Goal: Find specific page/section: Find specific page/section

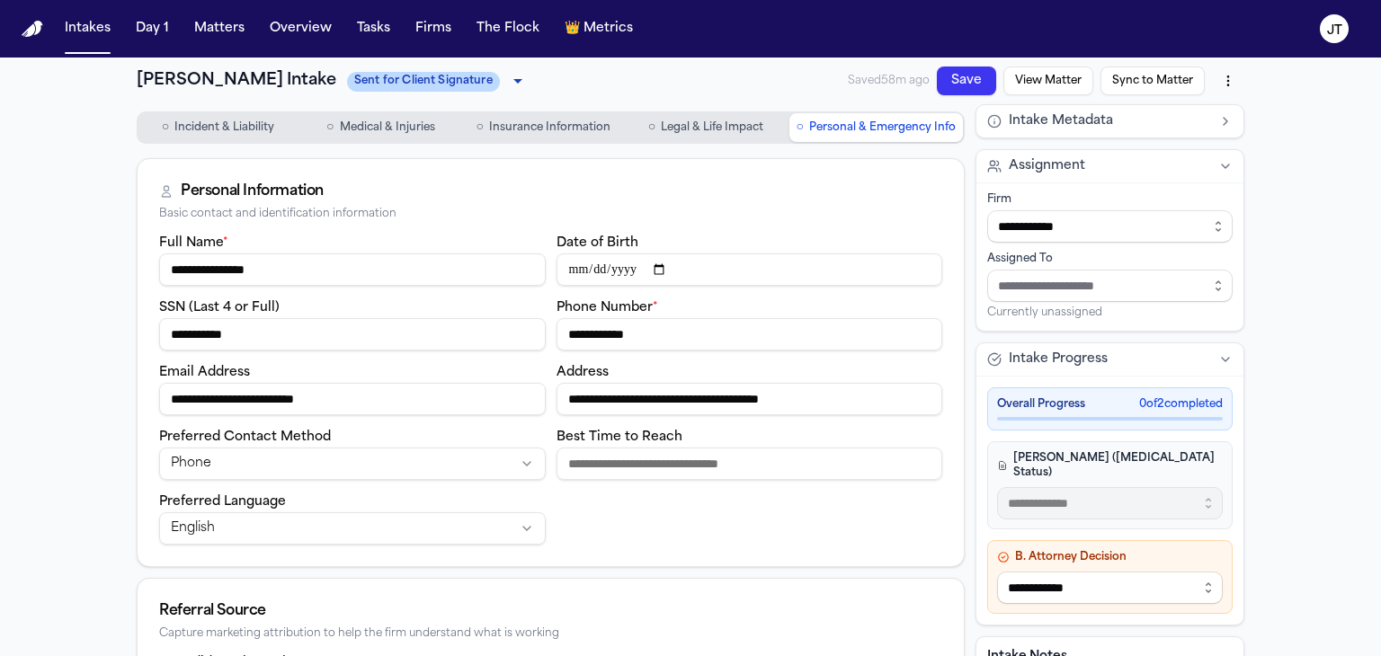
scroll to position [342, 0]
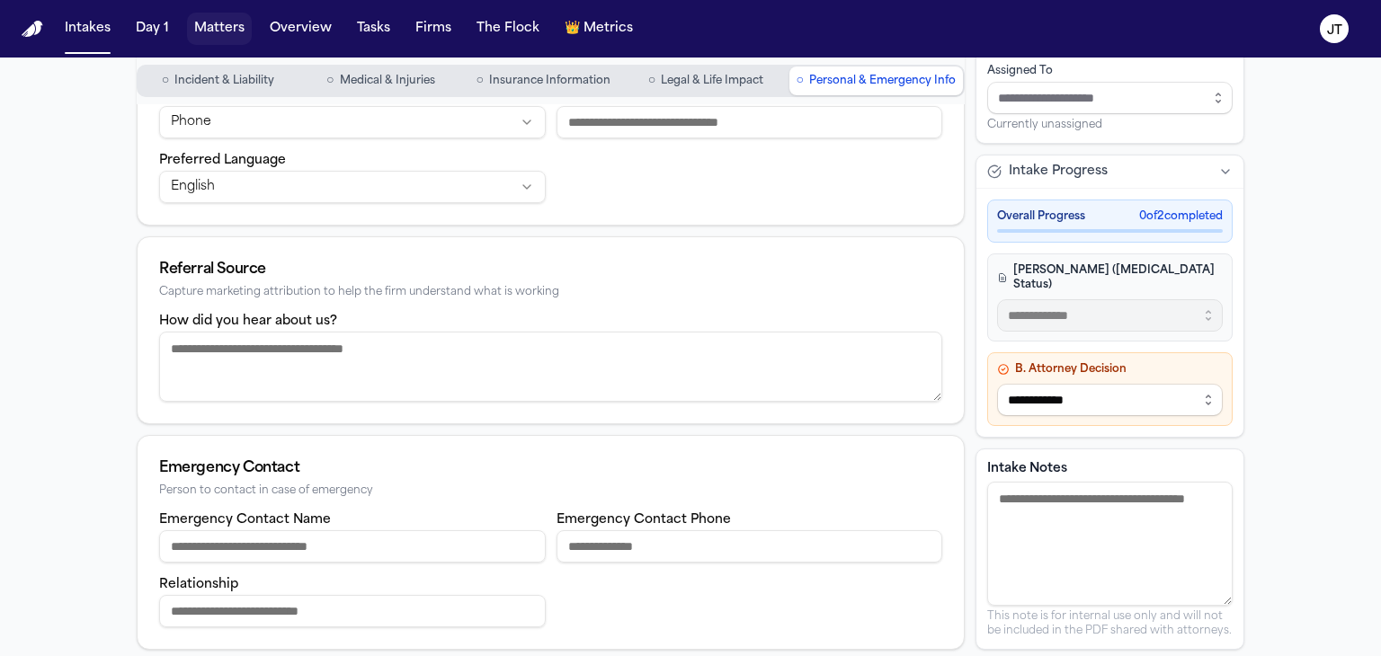
click at [217, 26] on button "Matters" at bounding box center [219, 29] width 65 height 32
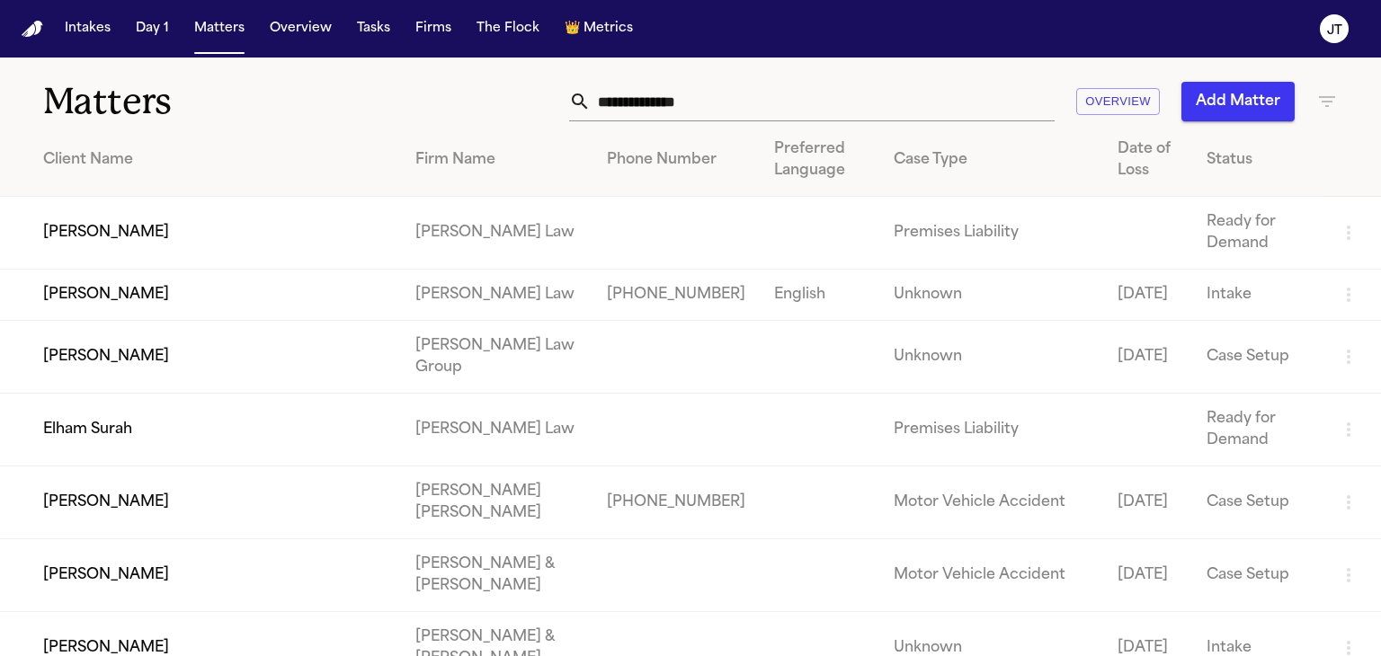
click at [219, 89] on h1 "Matters" at bounding box center [224, 101] width 362 height 45
click at [646, 107] on input "text" at bounding box center [823, 102] width 464 height 40
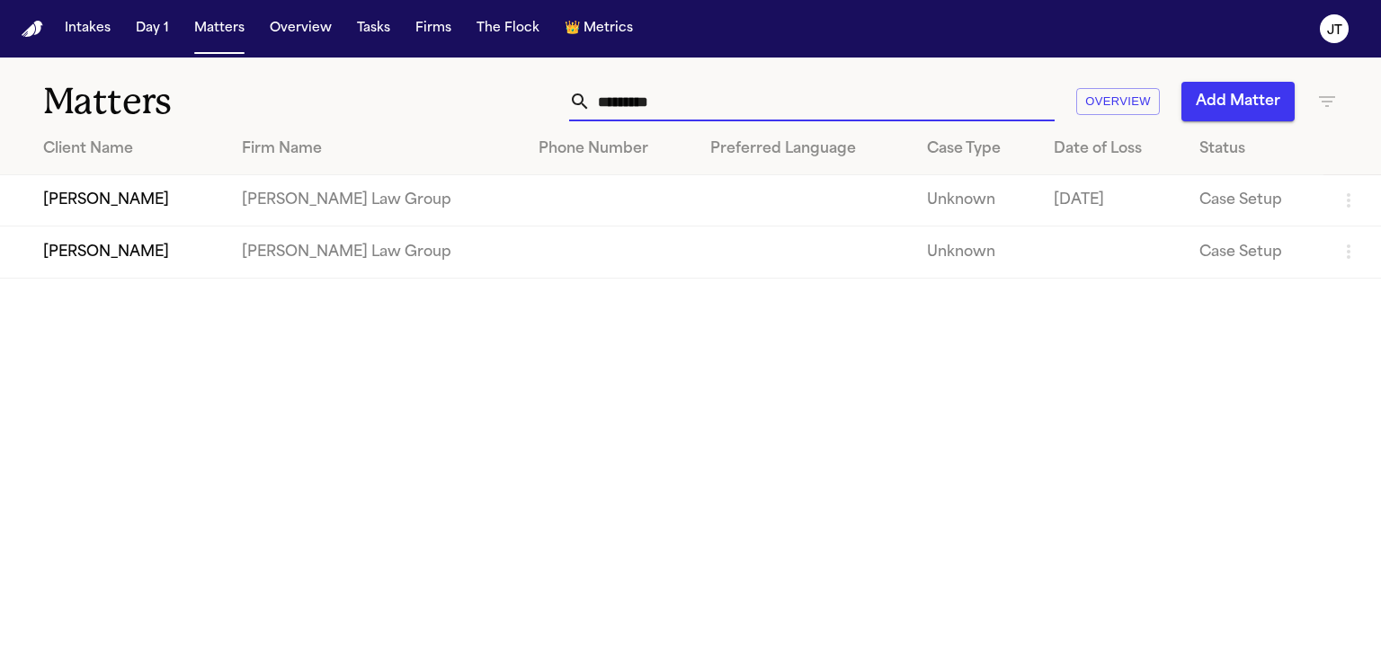
type input "*********"
click at [73, 199] on td "[PERSON_NAME]" at bounding box center [113, 200] width 227 height 51
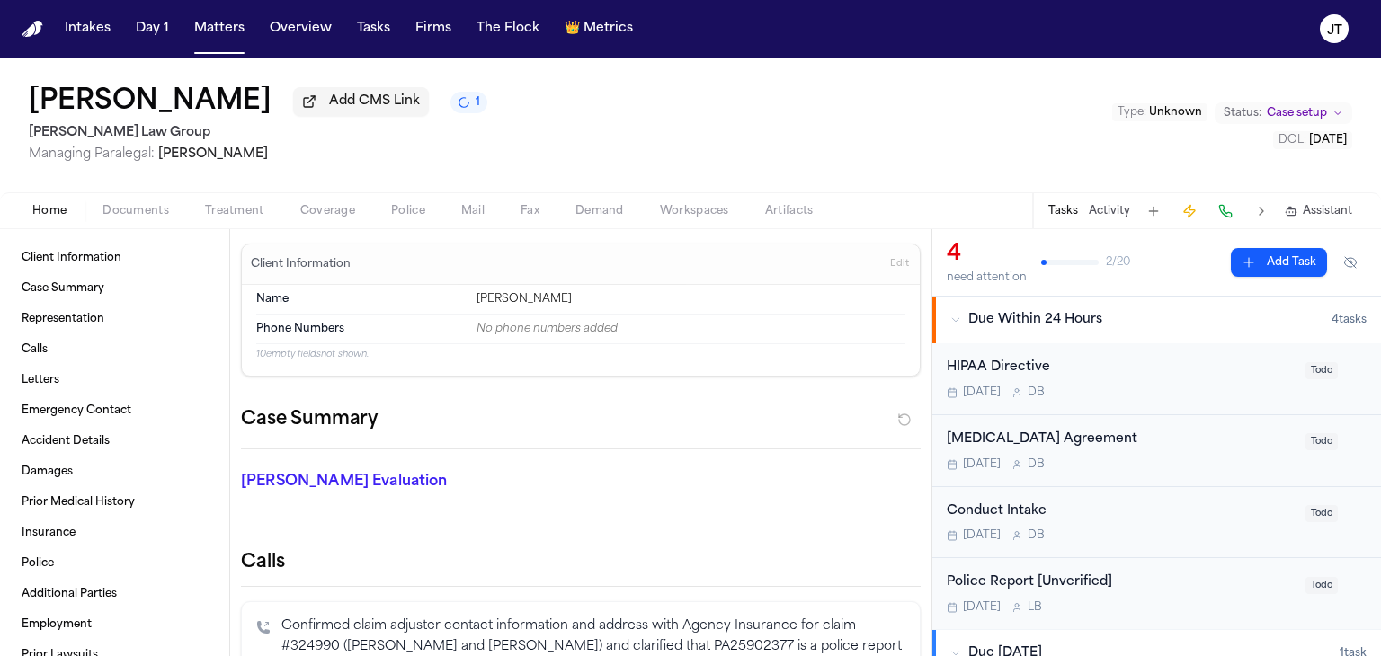
click at [333, 209] on span "Coverage" at bounding box center [327, 211] width 55 height 14
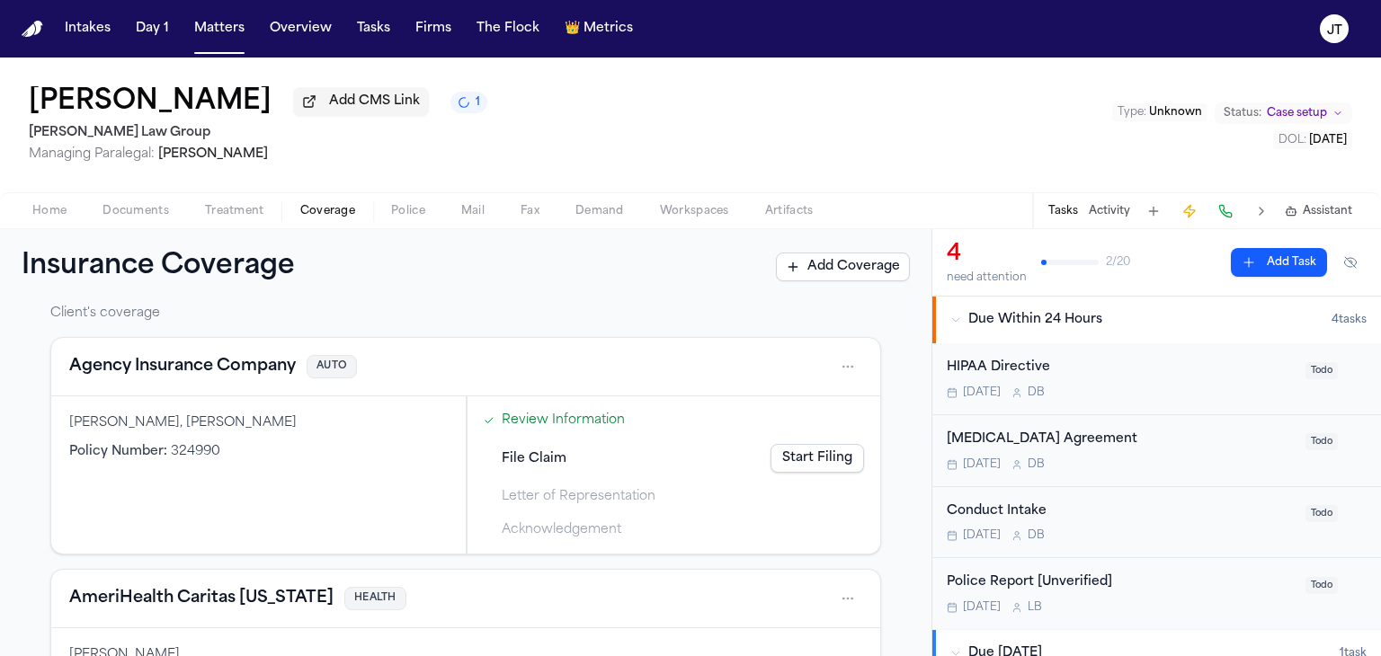
scroll to position [36, 0]
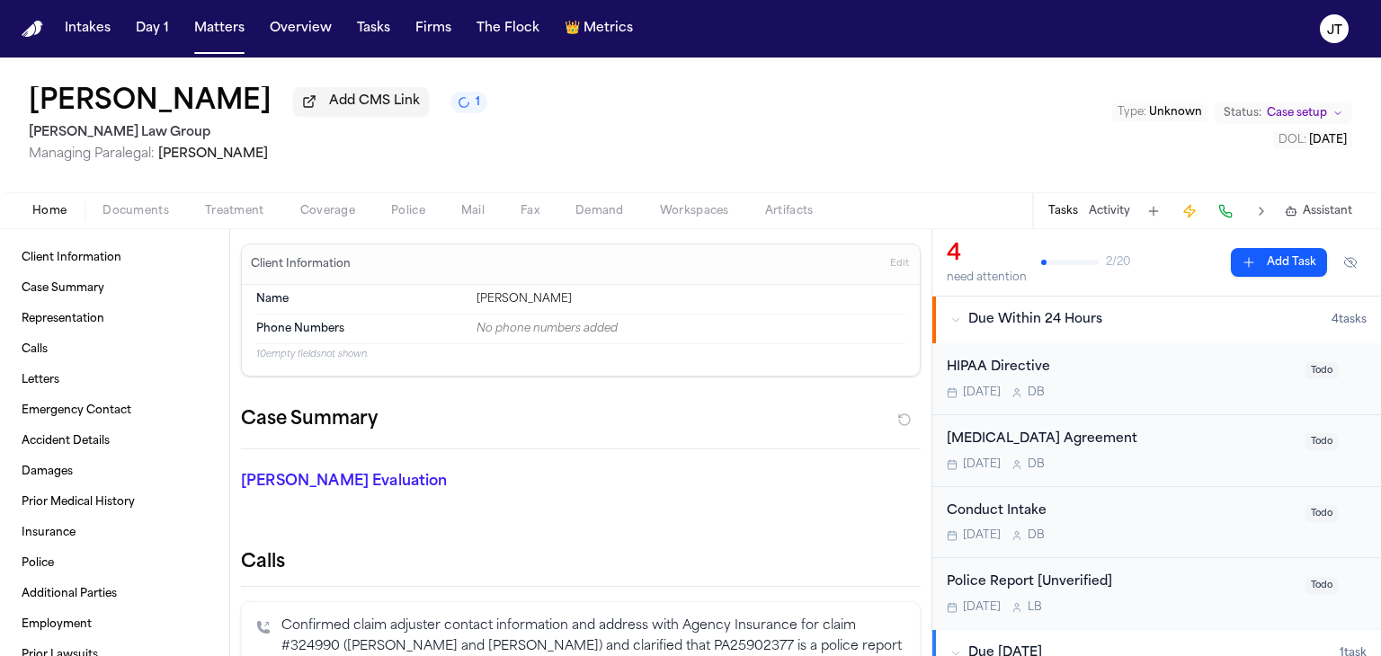
click at [42, 209] on span "Home" at bounding box center [49, 211] width 34 height 14
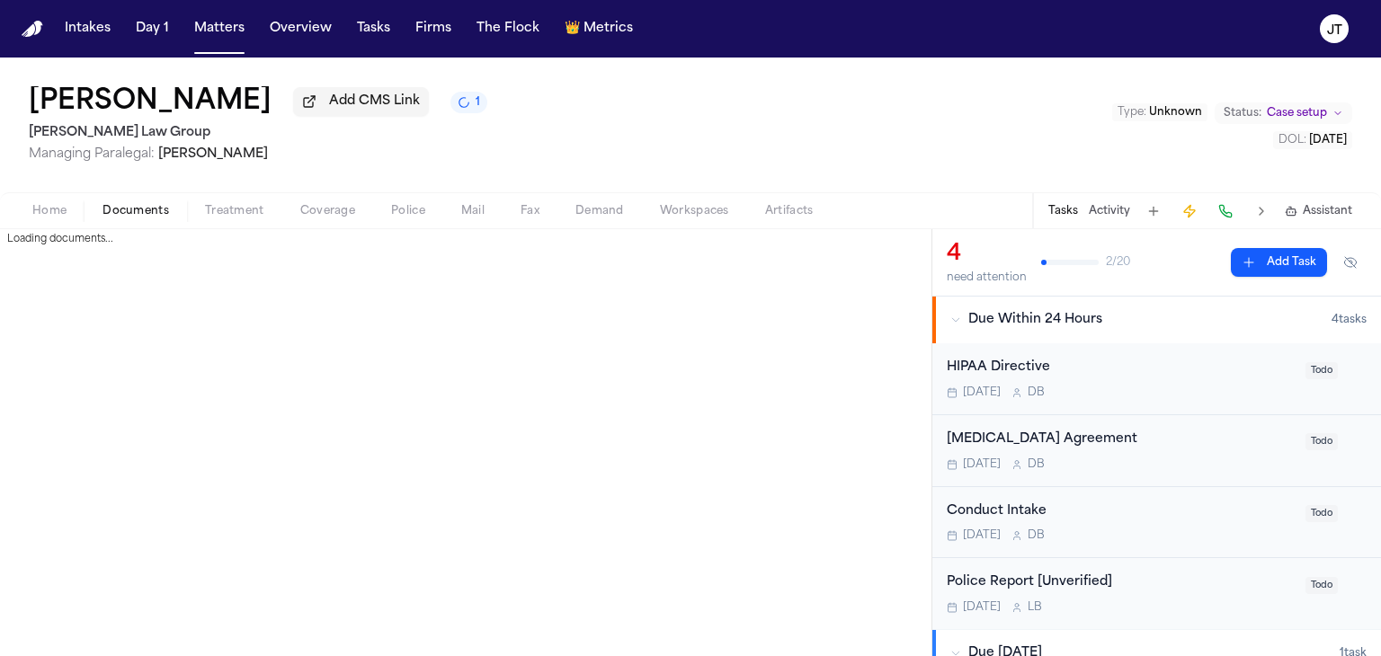
click at [119, 211] on span "Documents" at bounding box center [135, 211] width 67 height 14
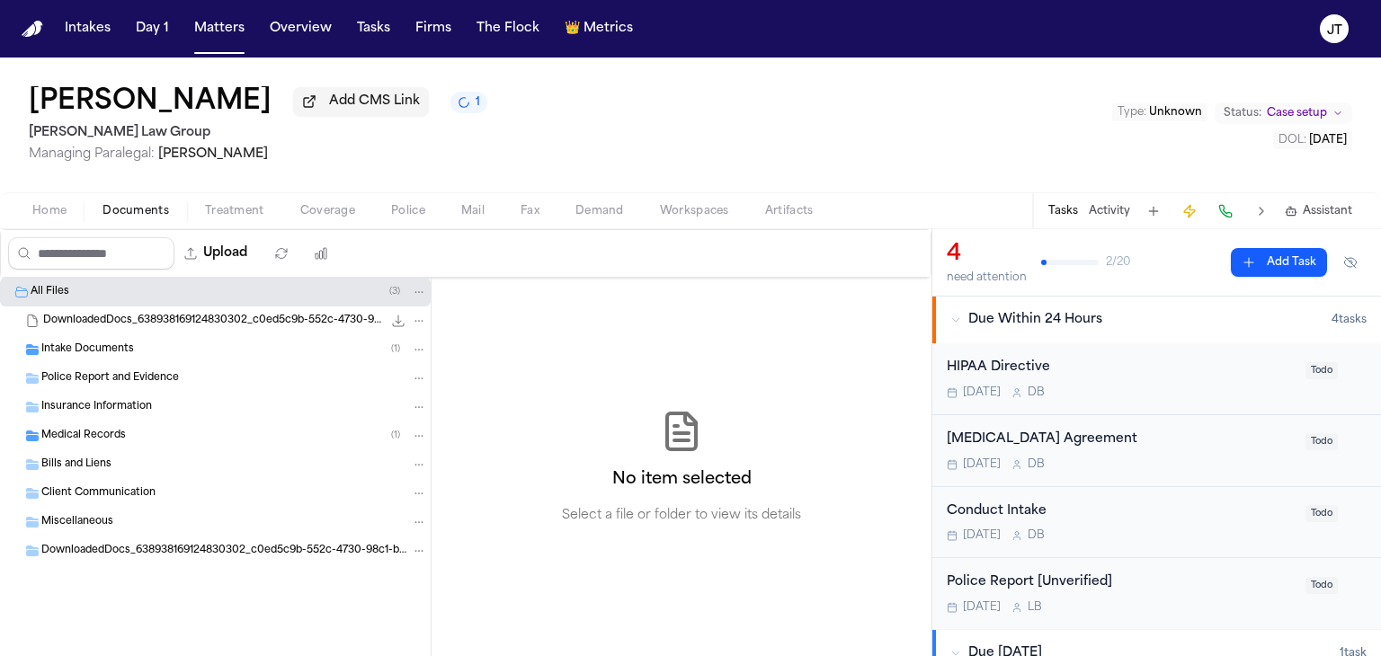
click at [68, 374] on span "Police Report and Evidence" at bounding box center [110, 378] width 138 height 15
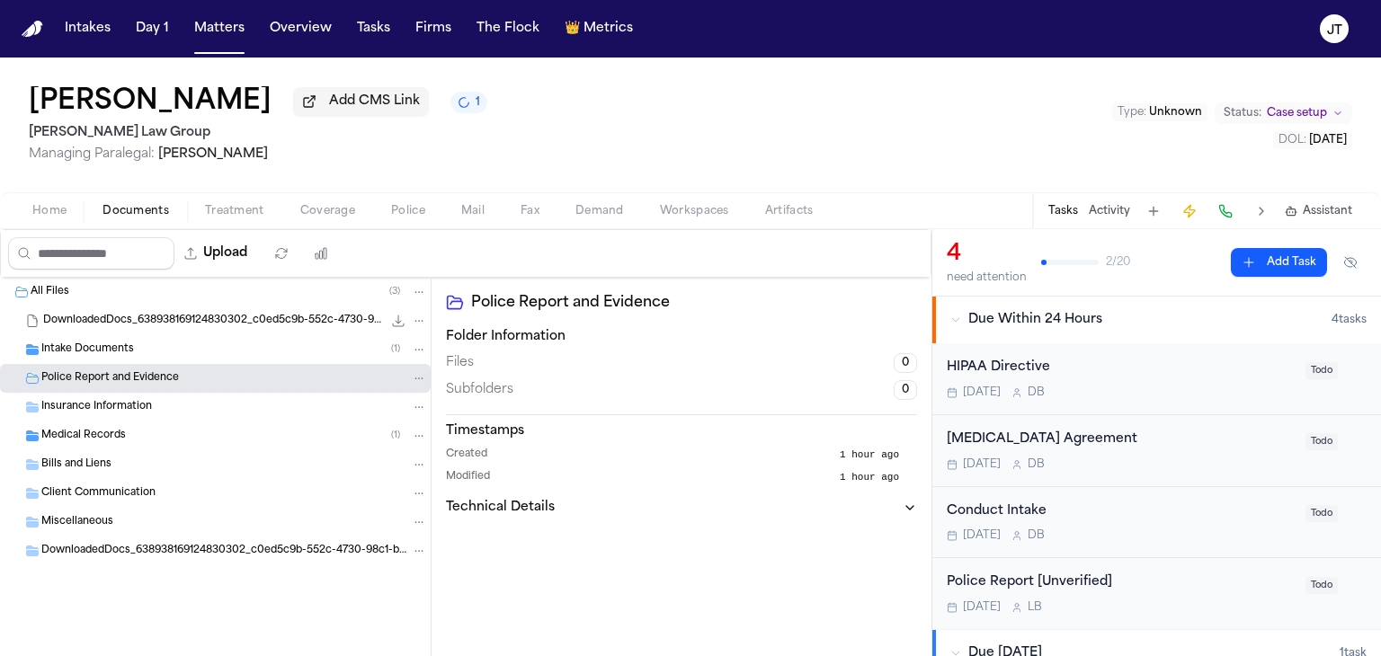
click at [108, 548] on span "DownloadedDocs_638938169124830302_c0ed5c9b-552c-4730-98c1-b35300f7a087 (unzippe…" at bounding box center [224, 551] width 366 height 15
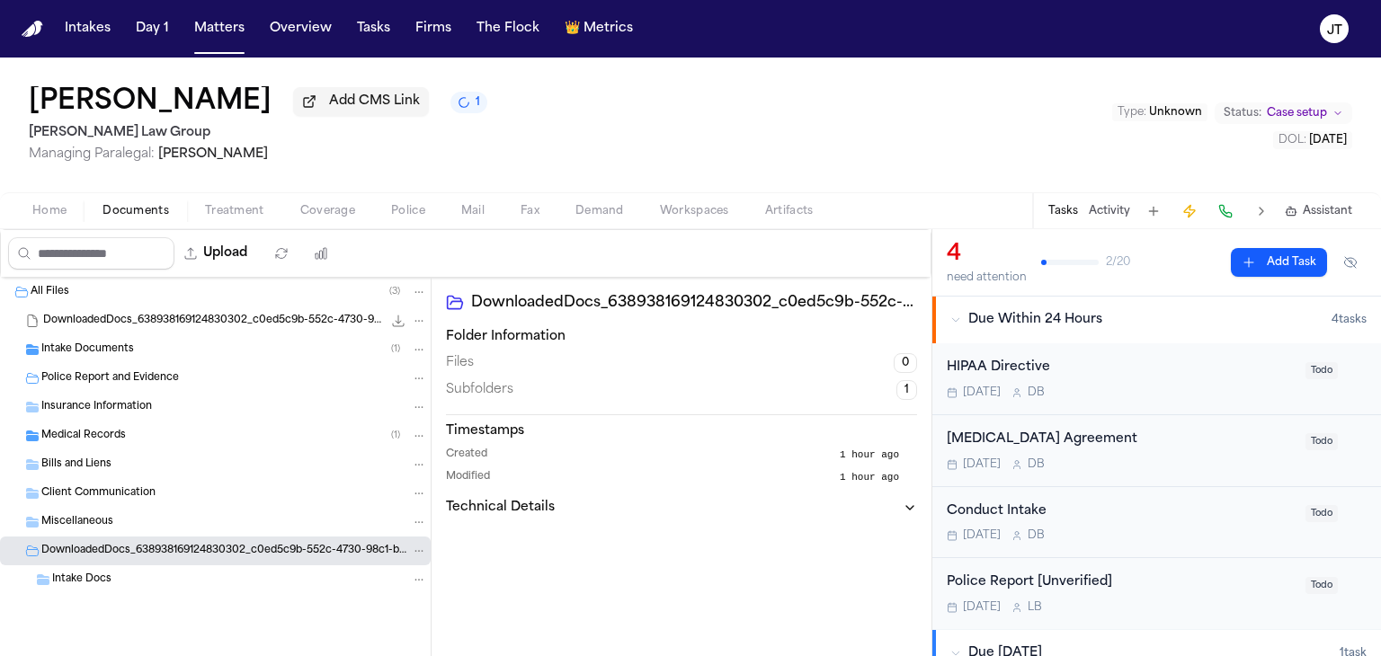
click at [66, 576] on span "Intake Docs" at bounding box center [81, 580] width 59 height 15
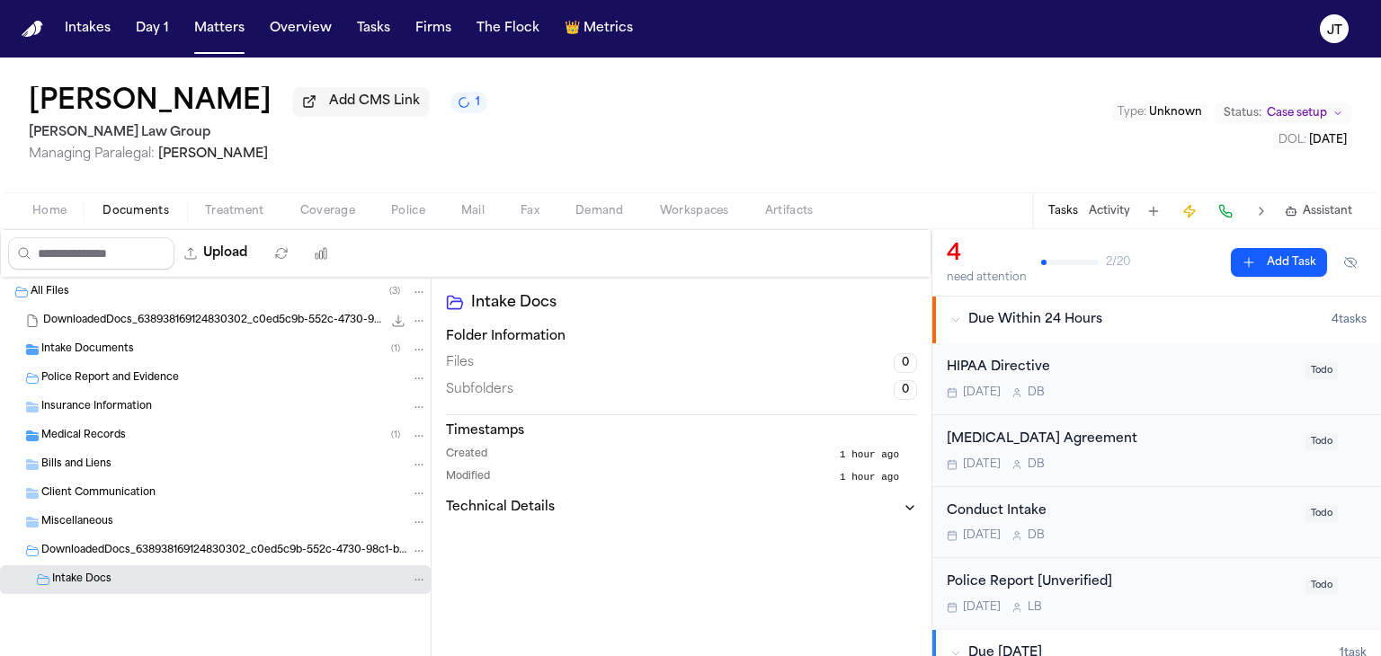
click at [99, 616] on div "All Files ( 3 ) DownloadedDocs_638938169124830302_c0ed5c9b-552c-4730-98c1-b3530…" at bounding box center [215, 481] width 431 height 406
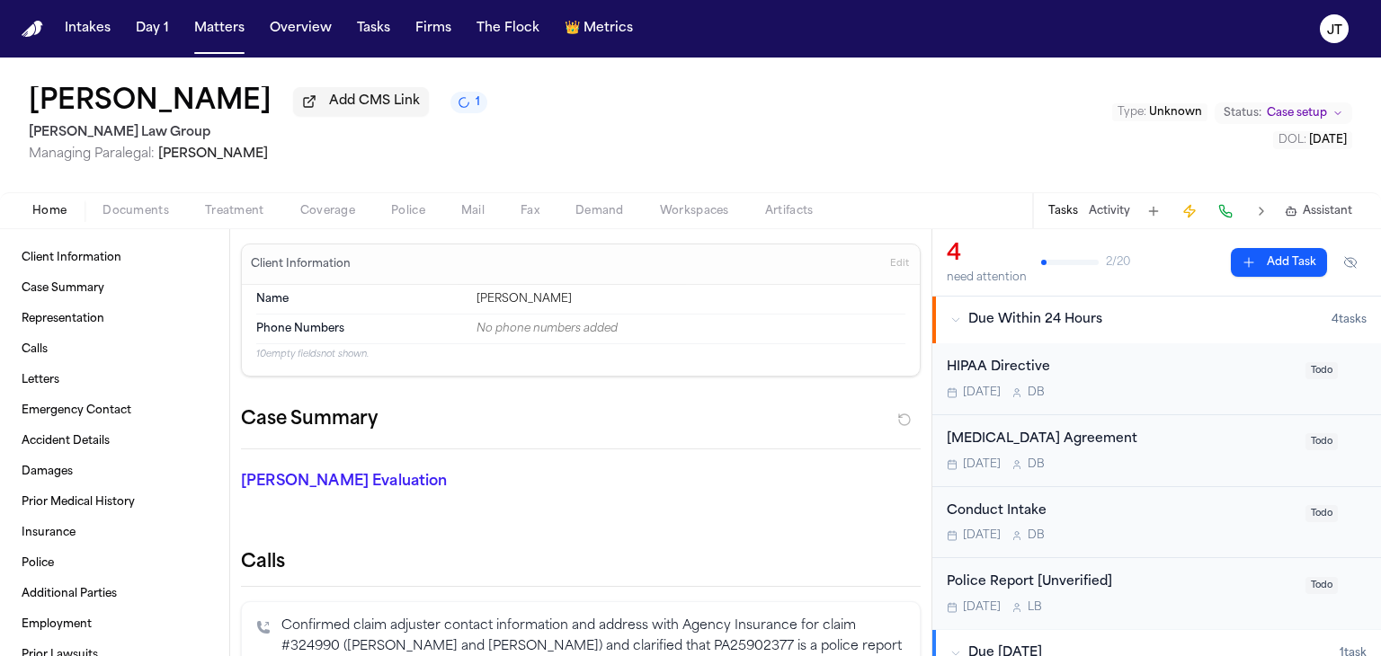
click at [48, 209] on span "Home" at bounding box center [49, 211] width 34 height 14
click at [360, 501] on textarea at bounding box center [347, 511] width 212 height 22
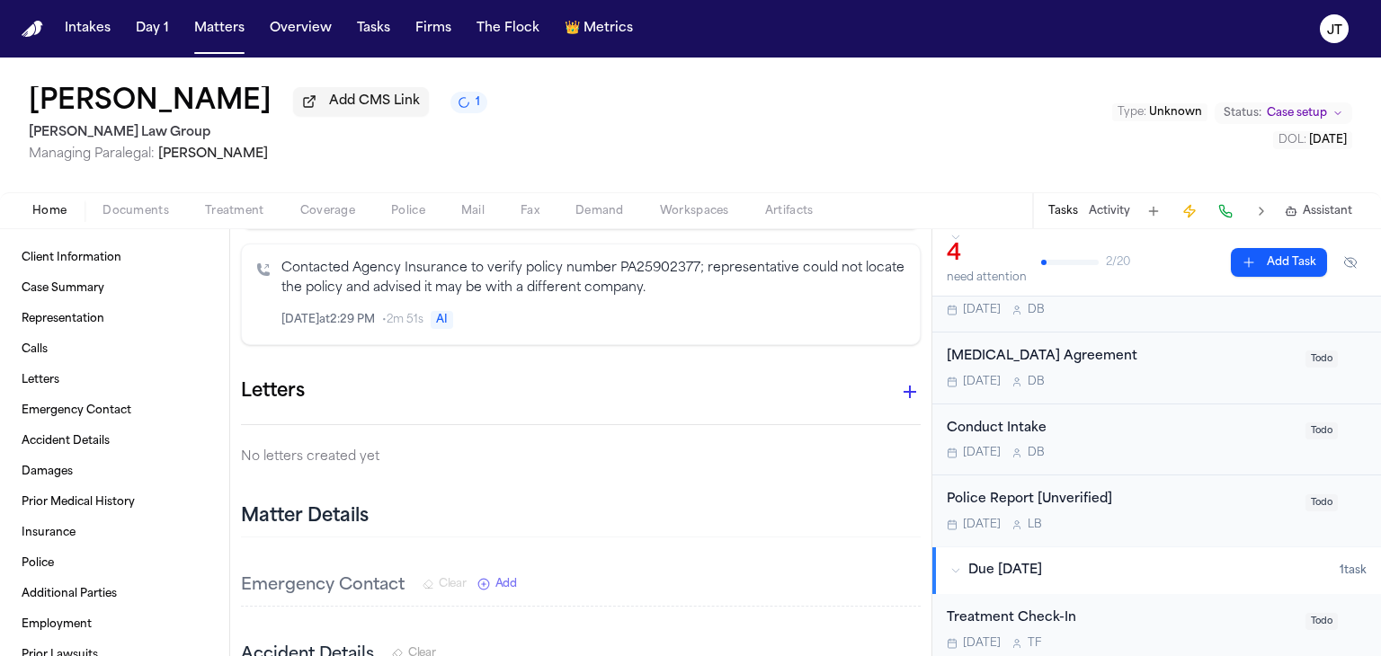
scroll to position [697, 0]
